Goal: Navigation & Orientation: Find specific page/section

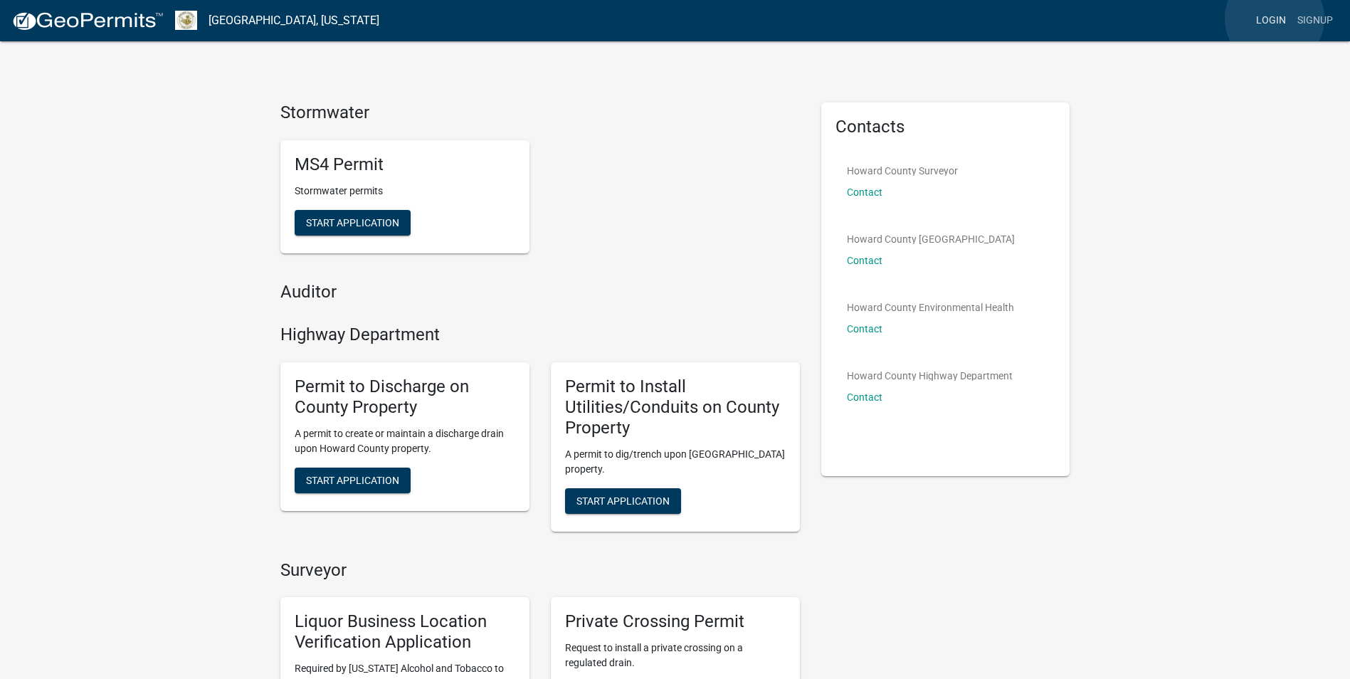
click at [1274, 18] on link "Login" at bounding box center [1270, 20] width 41 height 27
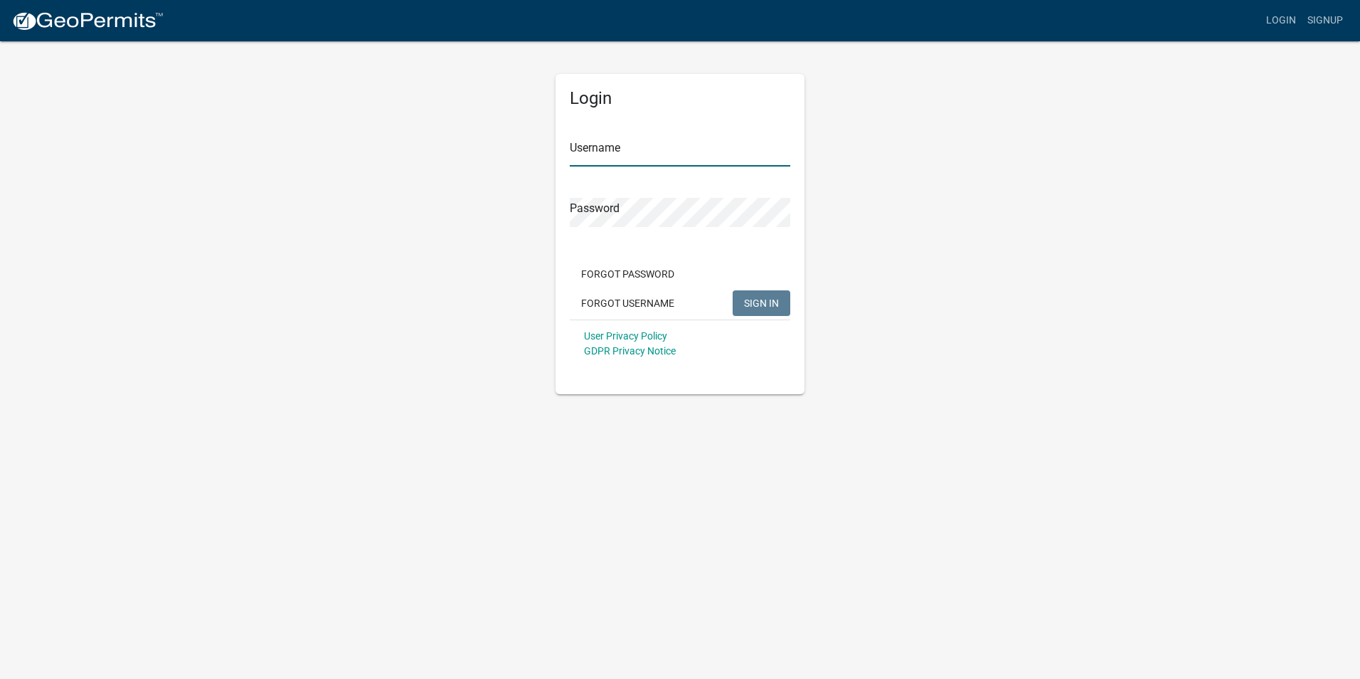
type input "[PERSON_NAME][EMAIL_ADDRESS][PERSON_NAME][DOMAIN_NAME]"
click at [755, 301] on span "SIGN IN" at bounding box center [761, 302] width 35 height 11
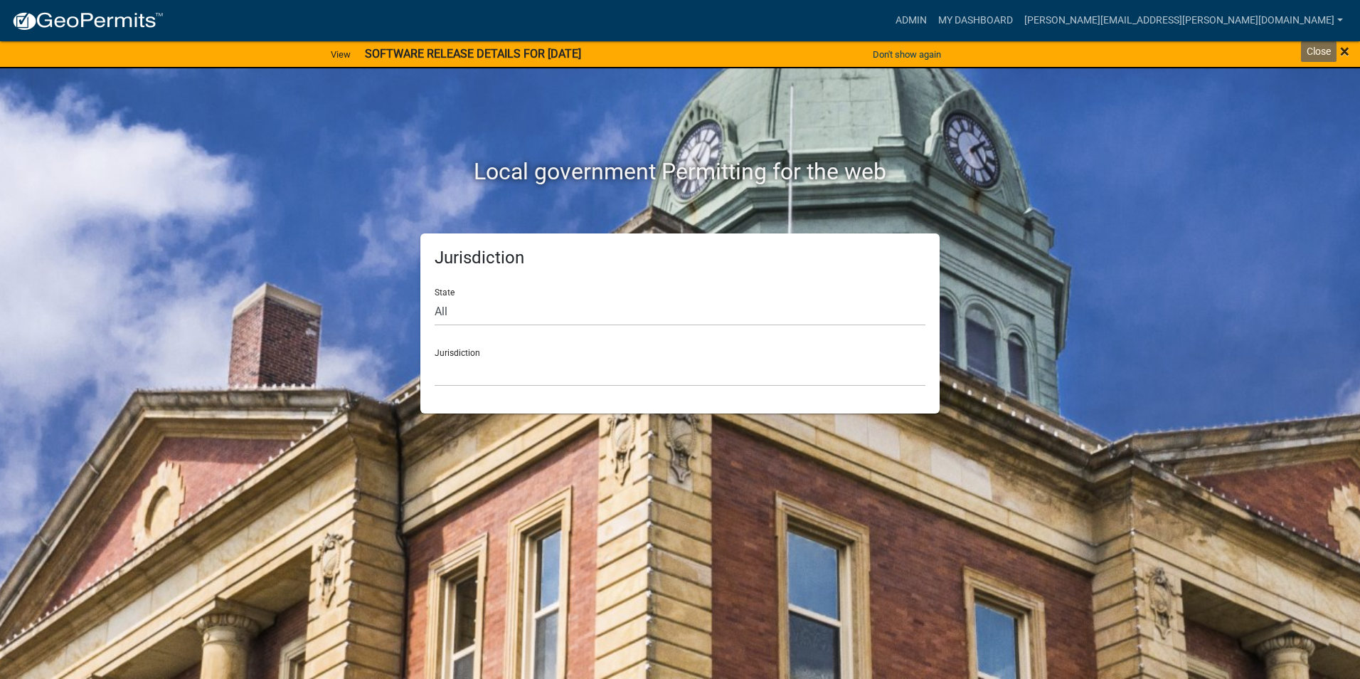
click at [1347, 52] on span "×" at bounding box center [1344, 51] width 9 height 20
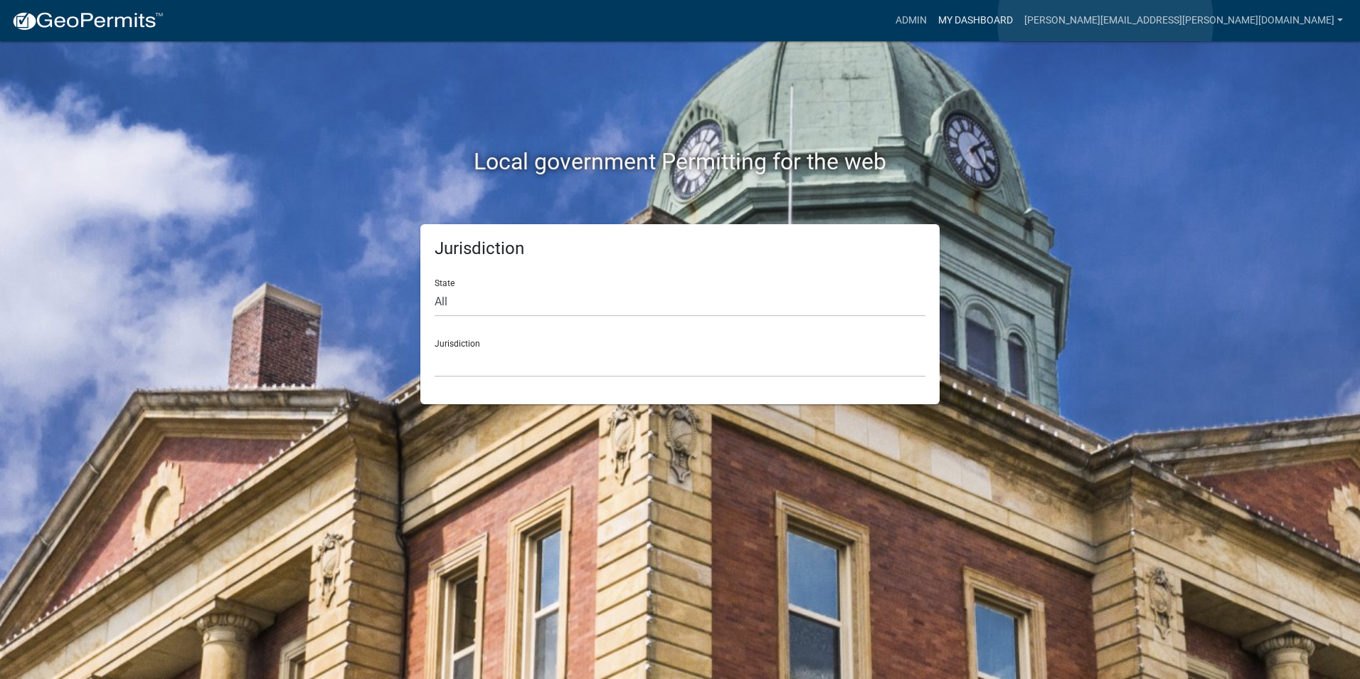
click at [1019, 21] on link "My Dashboard" at bounding box center [976, 20] width 86 height 27
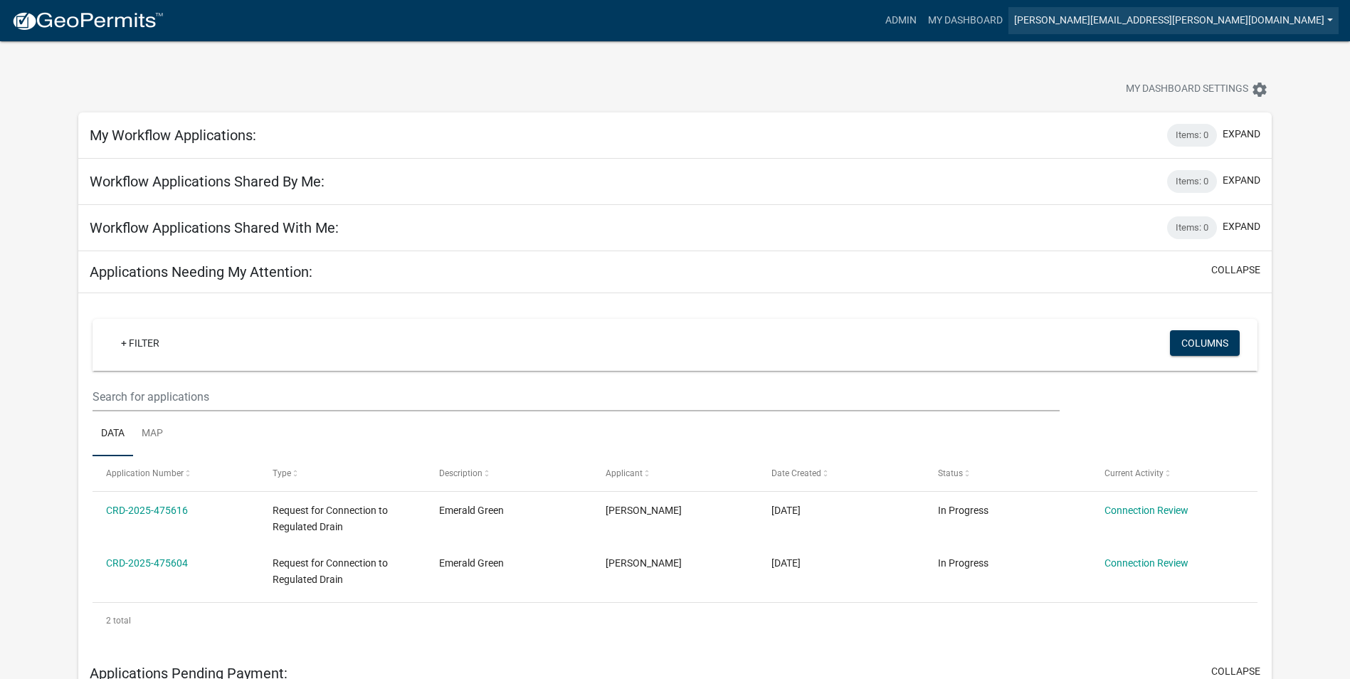
click at [1261, 21] on link "[PERSON_NAME][EMAIL_ADDRESS][PERSON_NAME][DOMAIN_NAME]" at bounding box center [1173, 20] width 330 height 27
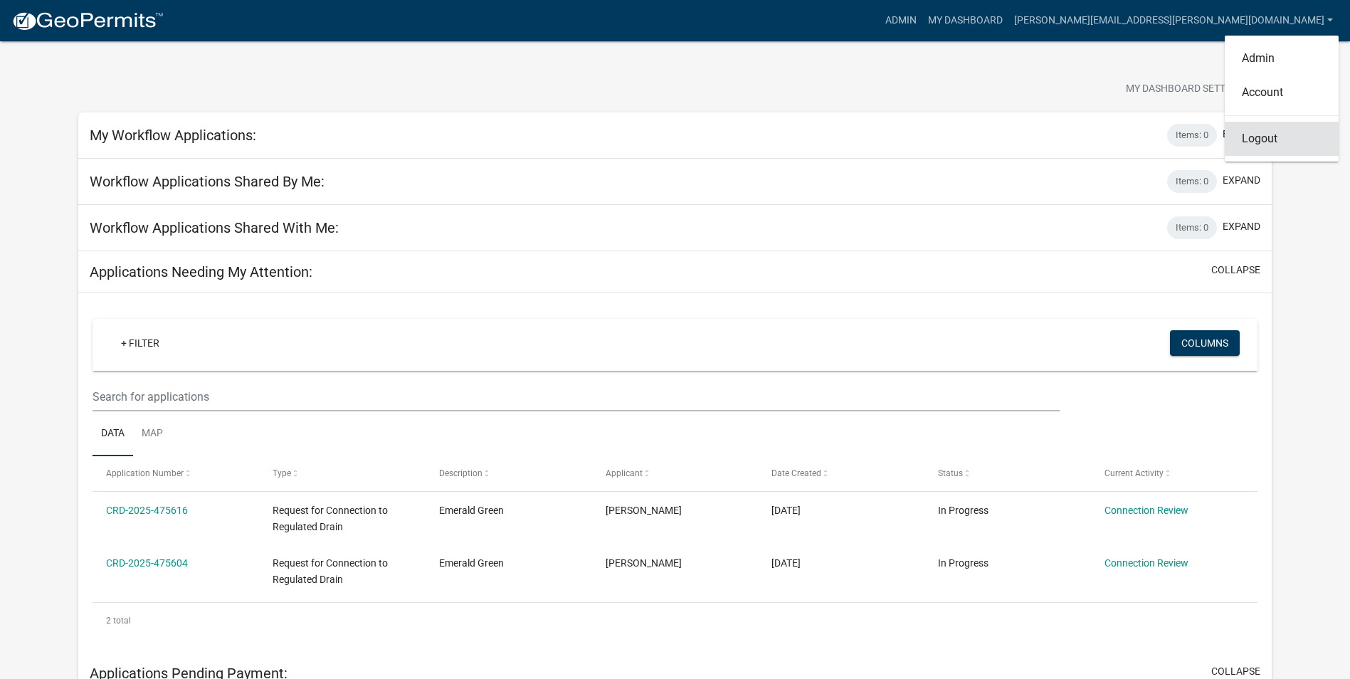
click at [1266, 144] on link "Logout" at bounding box center [1281, 139] width 114 height 34
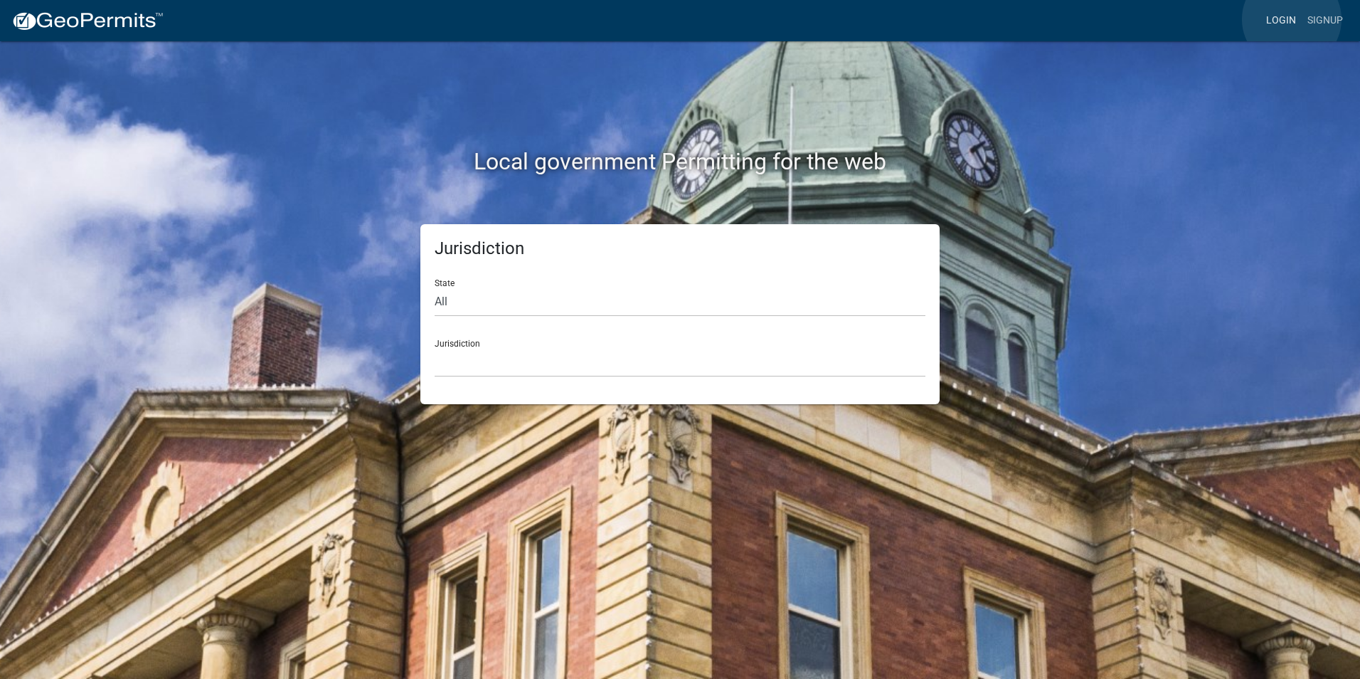
click at [1292, 19] on link "Login" at bounding box center [1281, 20] width 41 height 27
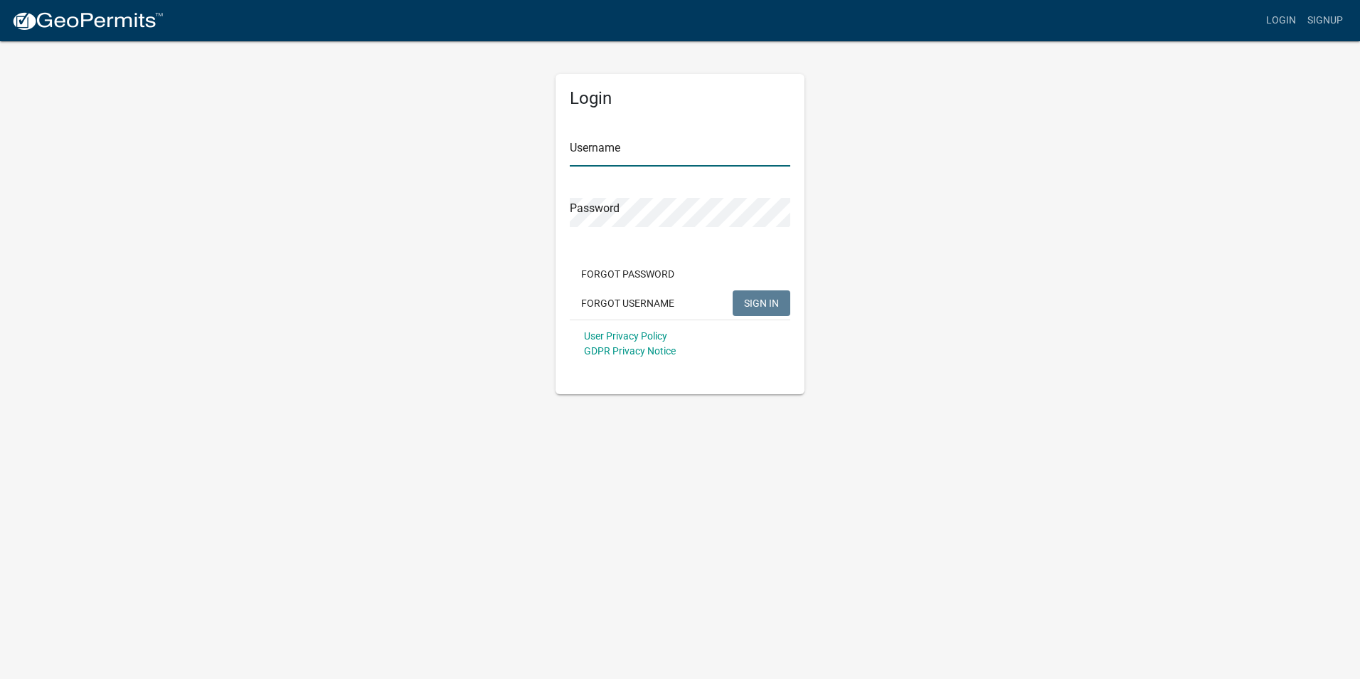
type input "[PERSON_NAME][EMAIL_ADDRESS][PERSON_NAME][DOMAIN_NAME]"
click at [766, 294] on button "SIGN IN" at bounding box center [762, 303] width 58 height 26
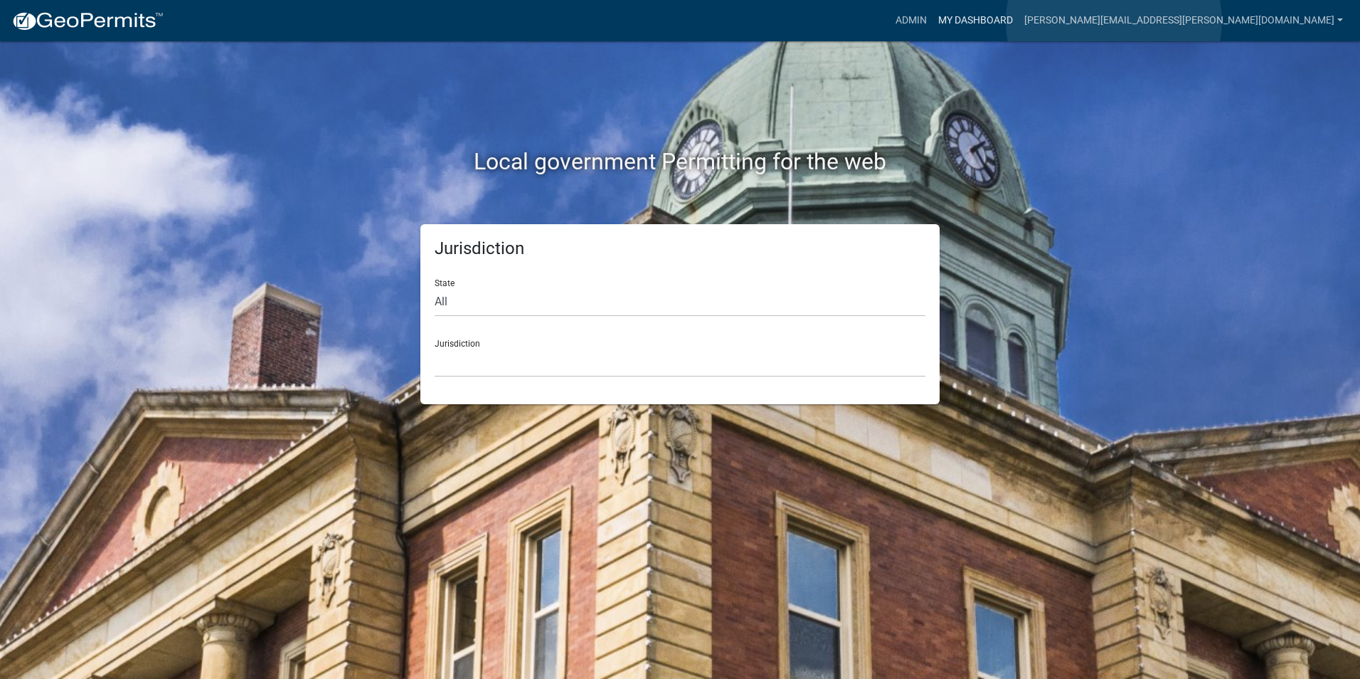
click at [1019, 21] on link "My Dashboard" at bounding box center [976, 20] width 86 height 27
